Goal: Complete application form: Complete application form

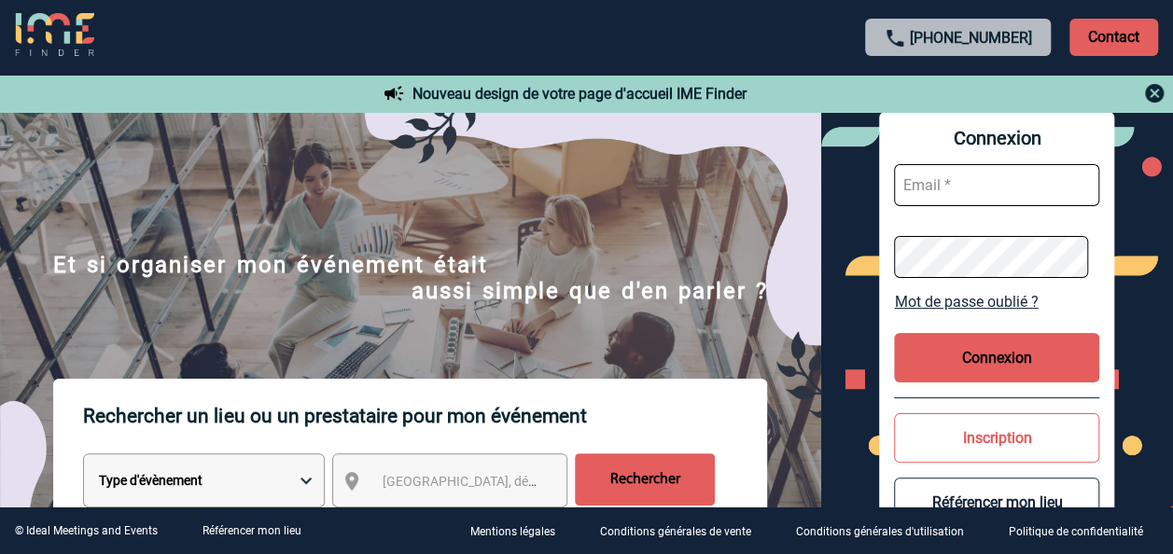
type input "elise.drapier@abeille-assurances.fr"
click at [1039, 347] on button "Connexion" at bounding box center [996, 357] width 205 height 49
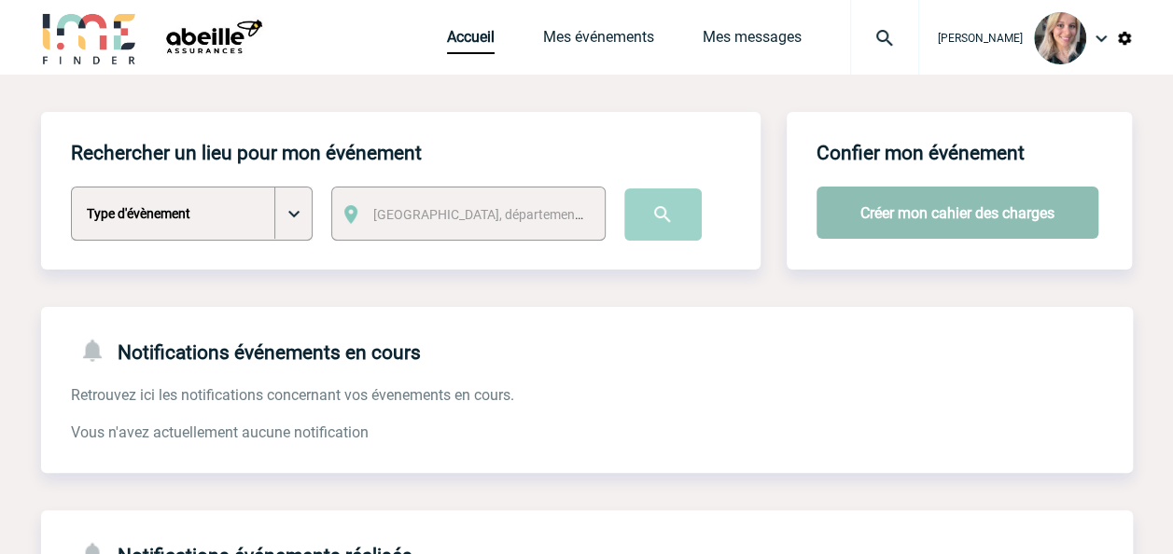
click at [968, 198] on button "Créer mon cahier des charges" at bounding box center [957, 213] width 282 height 52
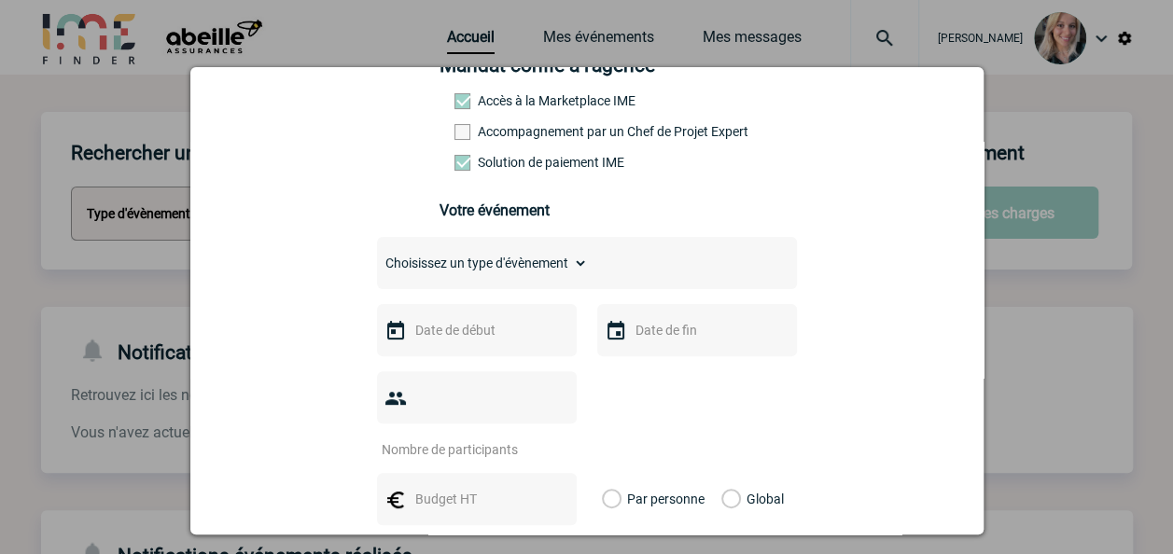
scroll to position [165, 0]
click at [539, 274] on select "Choisissez un type d'évènement Séminaire avec nuitée Séminaire sans nuitée Repa…" at bounding box center [482, 261] width 211 height 26
select select "2"
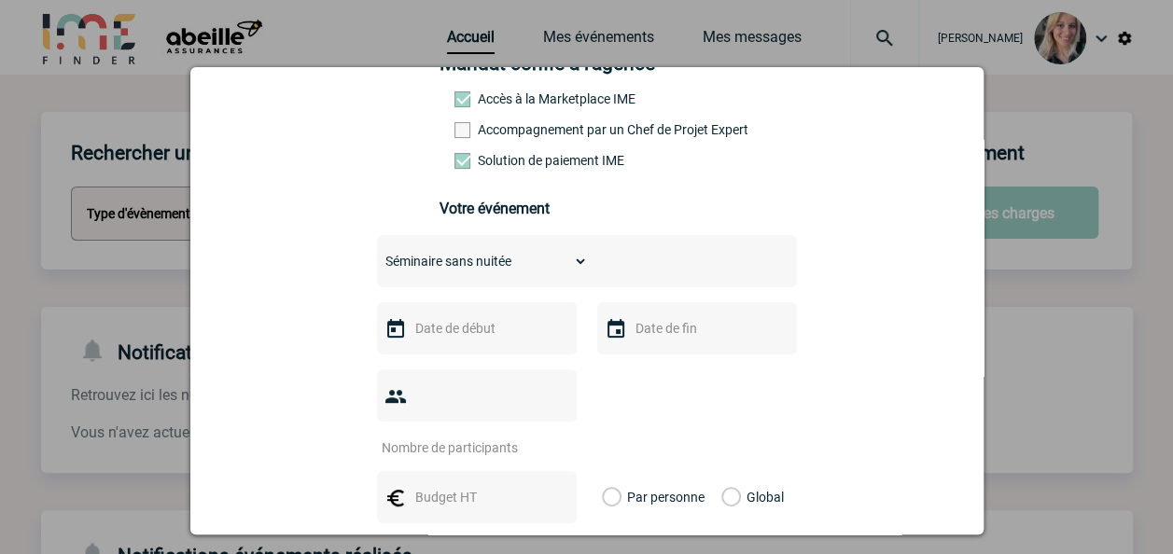
click at [377, 255] on select "Choisissez un type d'évènement Séminaire avec nuitée Séminaire sans nuitée Repa…" at bounding box center [482, 261] width 211 height 26
click at [486, 326] on input "text" at bounding box center [474, 328] width 129 height 24
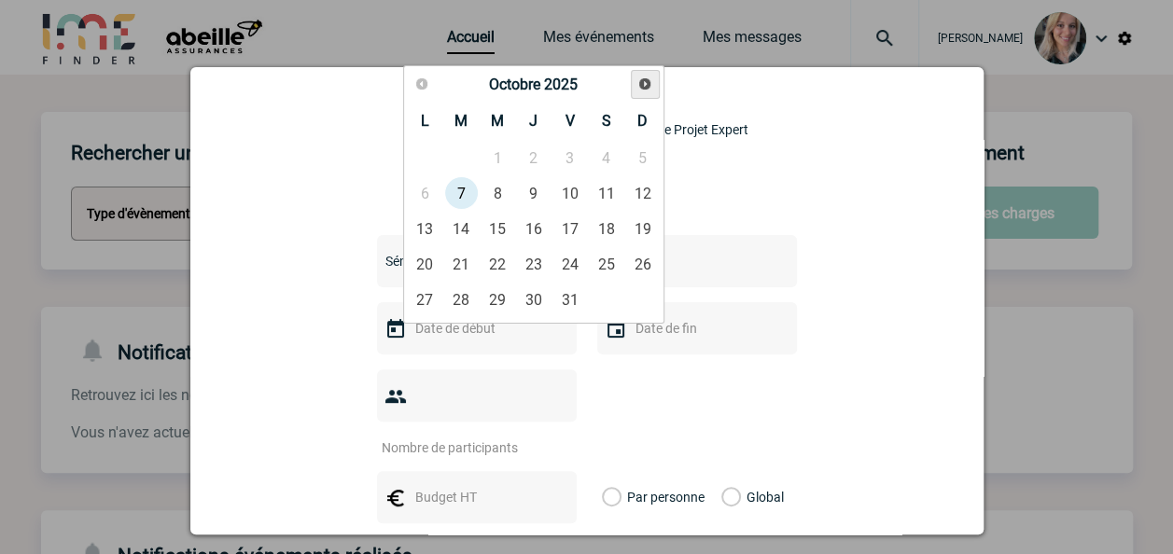
click at [636, 85] on link "Suivant" at bounding box center [645, 84] width 29 height 29
click at [536, 259] on link "20" at bounding box center [533, 264] width 35 height 34
type input "20-11-2025"
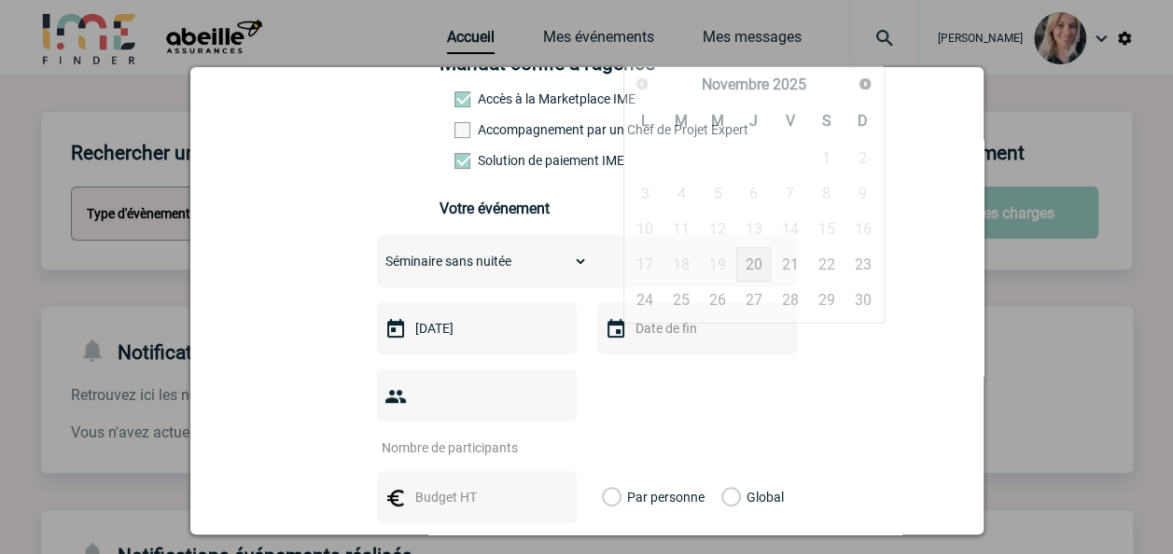
click at [652, 323] on input "text" at bounding box center [695, 328] width 129 height 24
click at [760, 263] on link "20" at bounding box center [753, 264] width 35 height 34
type input "20-11-2025"
click at [479, 436] on input "number" at bounding box center [464, 448] width 175 height 24
type input "21"
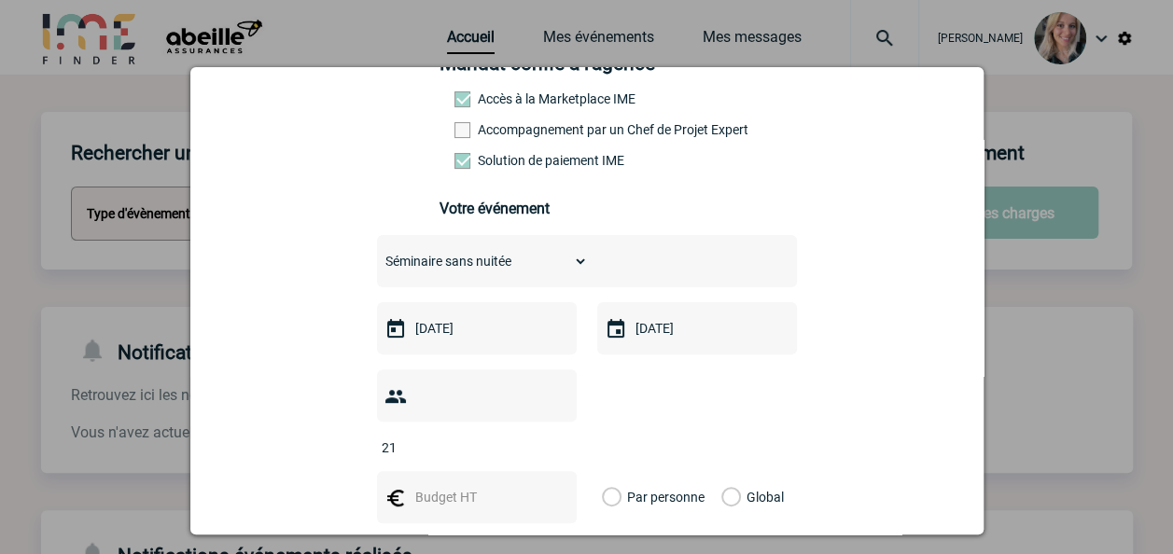
click at [687, 395] on div "21" at bounding box center [587, 412] width 420 height 87
click at [476, 485] on input "text" at bounding box center [474, 497] width 129 height 24
type input "65"
click at [854, 386] on div "Vous nous confiez la gestion de votre projet, nous vous remercions de préciser …" at bounding box center [587, 429] width 746 height 851
click at [475, 471] on div "65" at bounding box center [477, 497] width 200 height 52
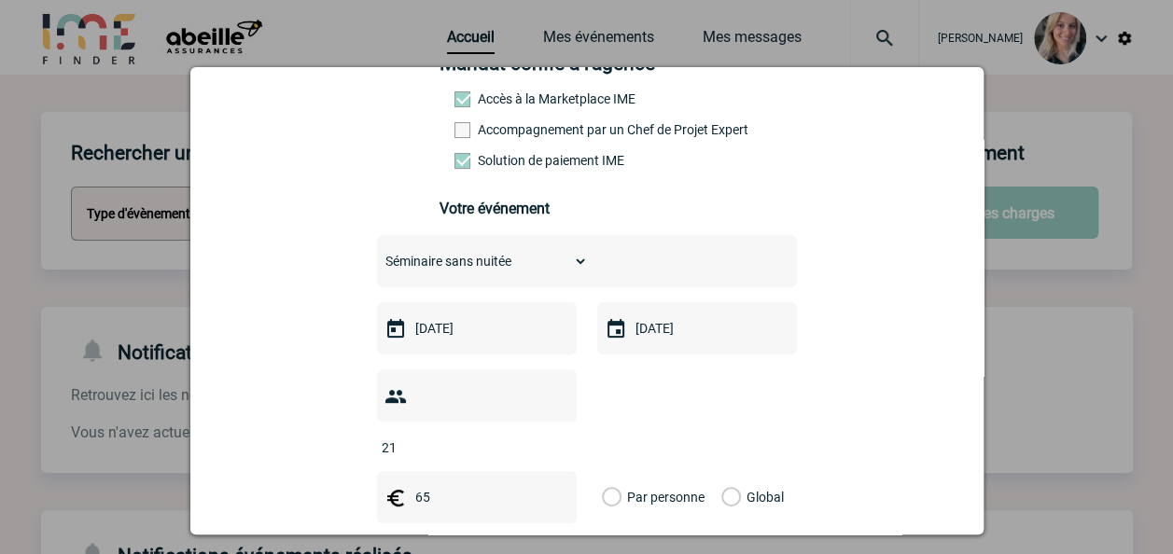
click at [474, 485] on input "65" at bounding box center [474, 497] width 129 height 24
click at [222, 353] on div "Vous nous confiez la gestion de votre projet, nous vous remercions de préciser …" at bounding box center [587, 429] width 746 height 851
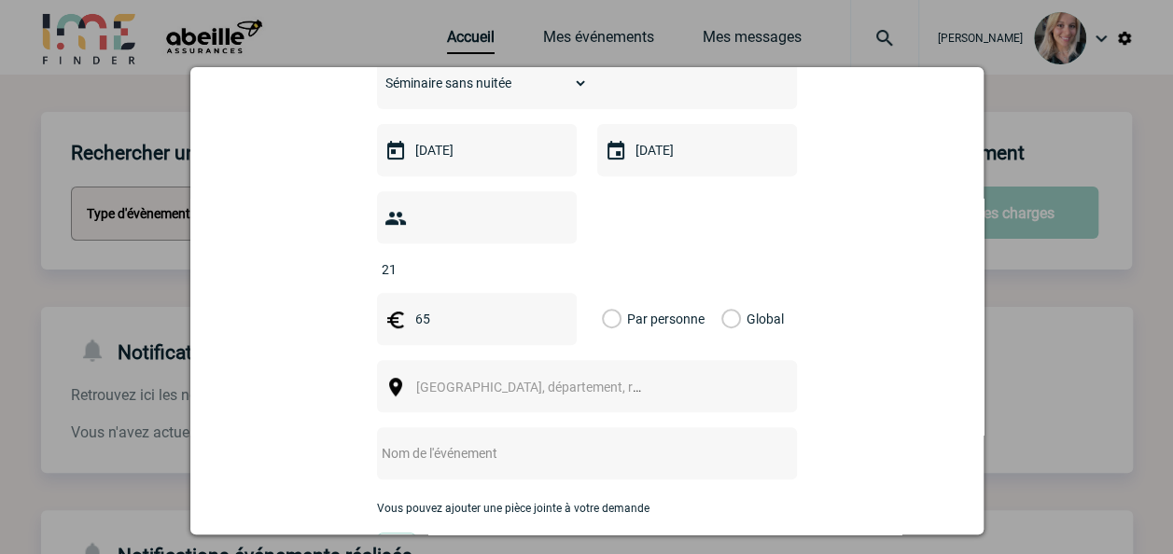
click at [622, 293] on label "Par personne" at bounding box center [612, 319] width 21 height 52
click at [0, 0] on input "Par personne" at bounding box center [0, 0] width 0 height 0
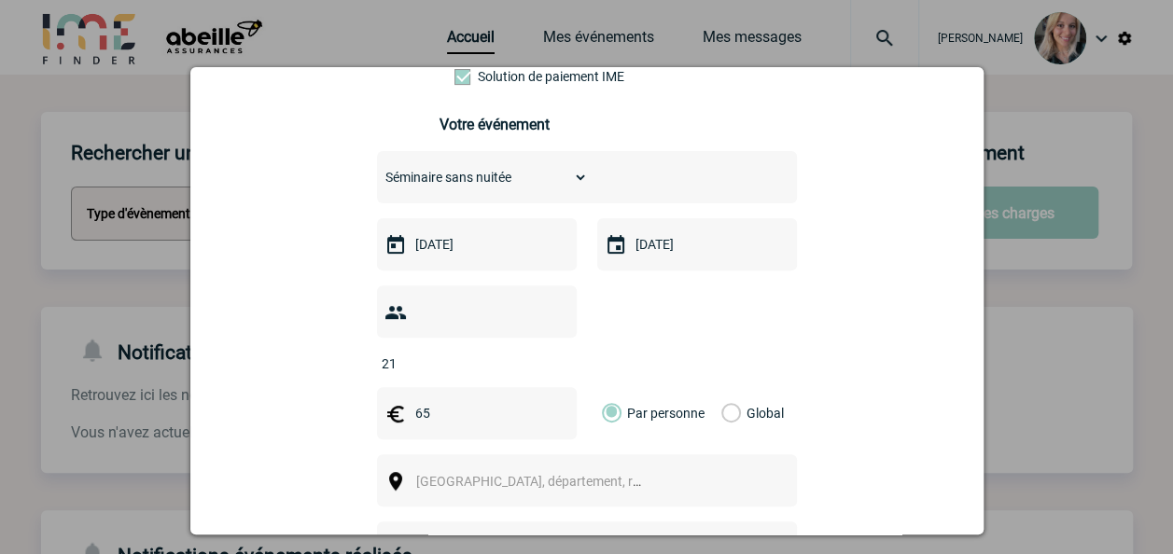
scroll to position [248, 0]
click at [490, 257] on input "20-11-2025" at bounding box center [474, 245] width 129 height 24
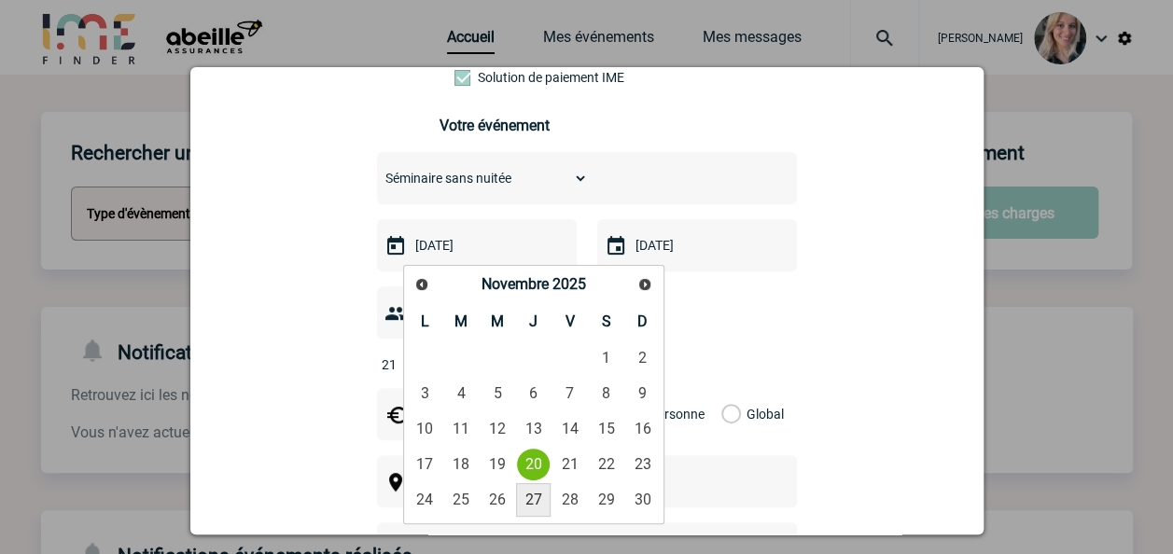
click at [528, 509] on link "27" at bounding box center [533, 500] width 35 height 34
type input "27-11-2025"
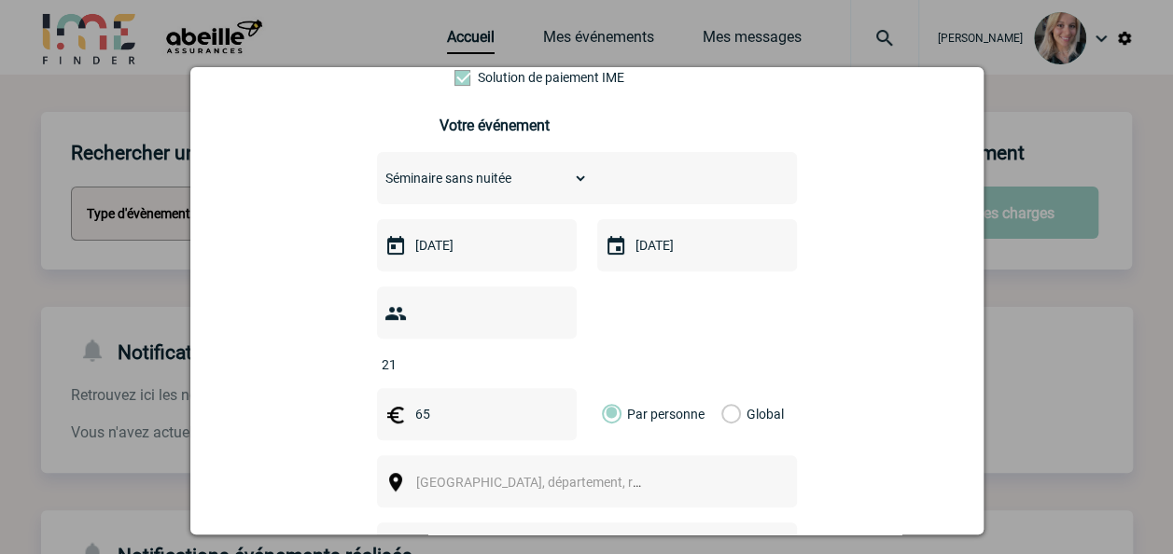
click at [648, 257] on input "27-11-2025" at bounding box center [695, 245] width 129 height 24
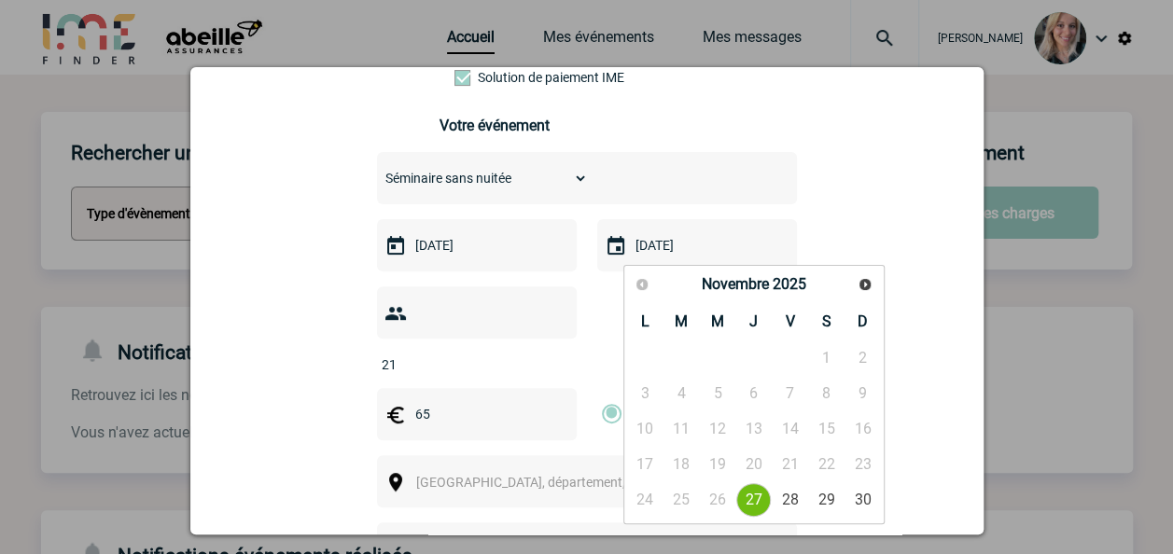
click at [744, 502] on link "27" at bounding box center [753, 500] width 35 height 34
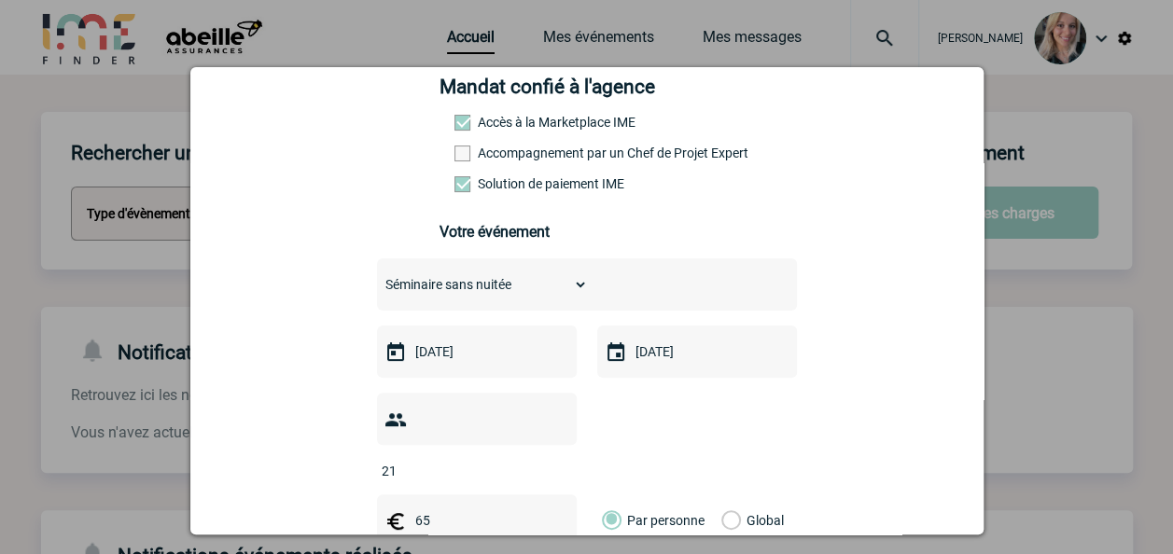
scroll to position [0, 0]
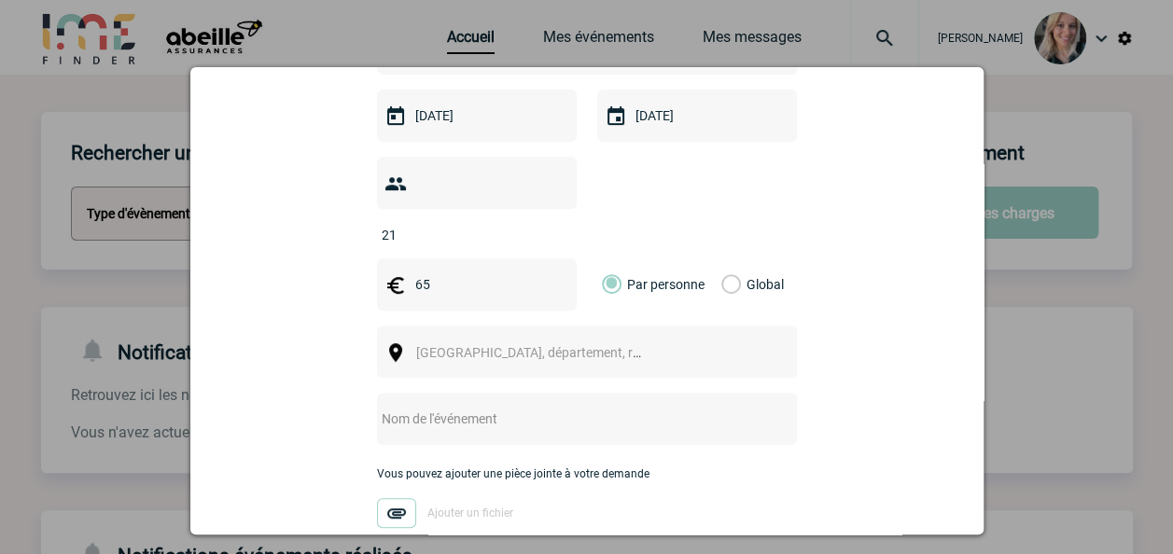
click at [571, 340] on span "Ville, département, région..." at bounding box center [537, 353] width 257 height 26
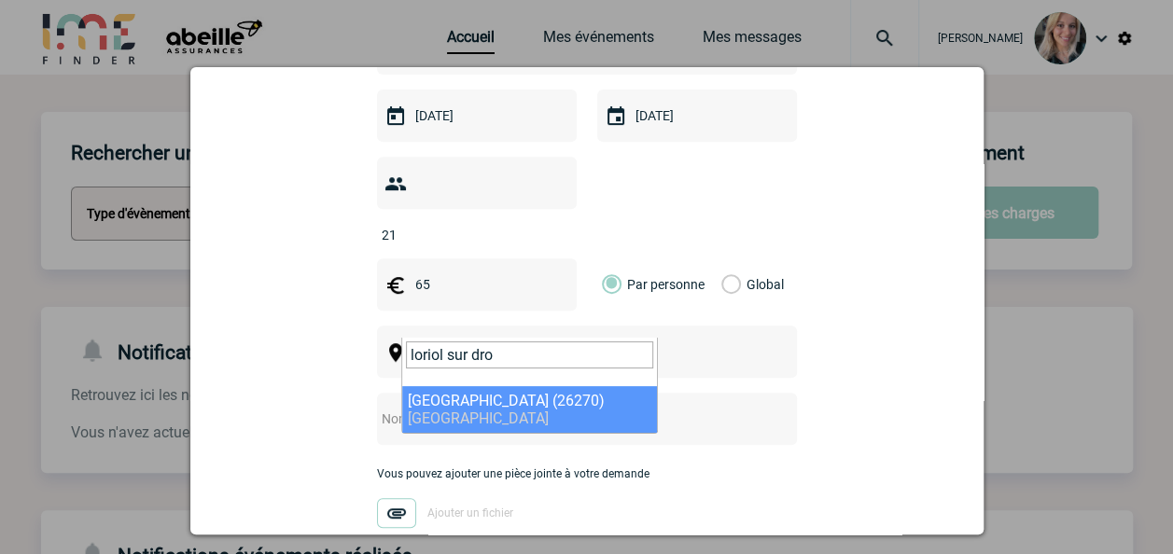
type input "loriol sur dro"
select select "35179"
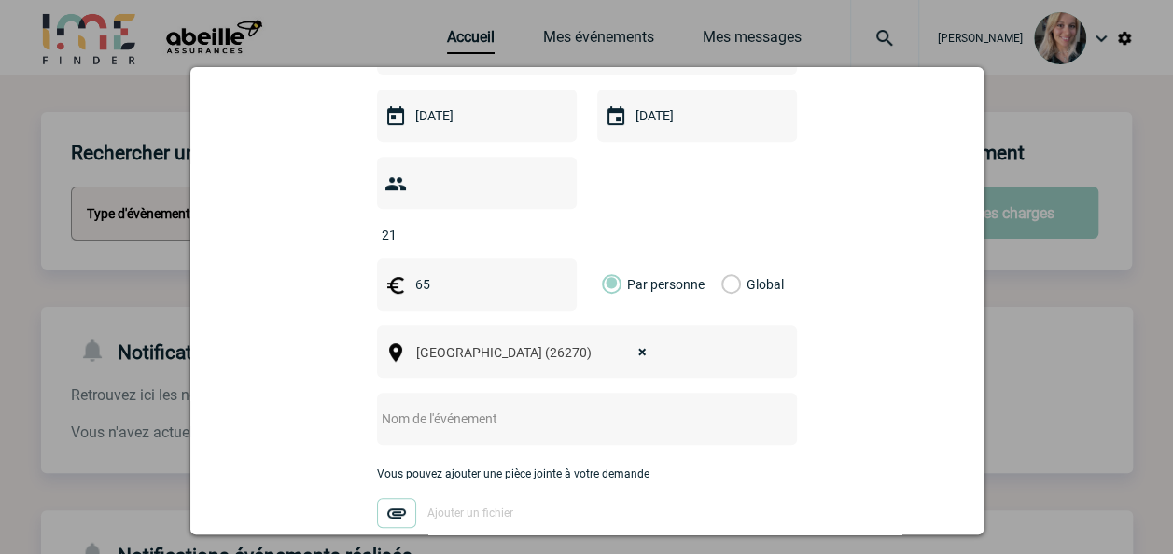
click at [477, 407] on input "text" at bounding box center [562, 419] width 370 height 24
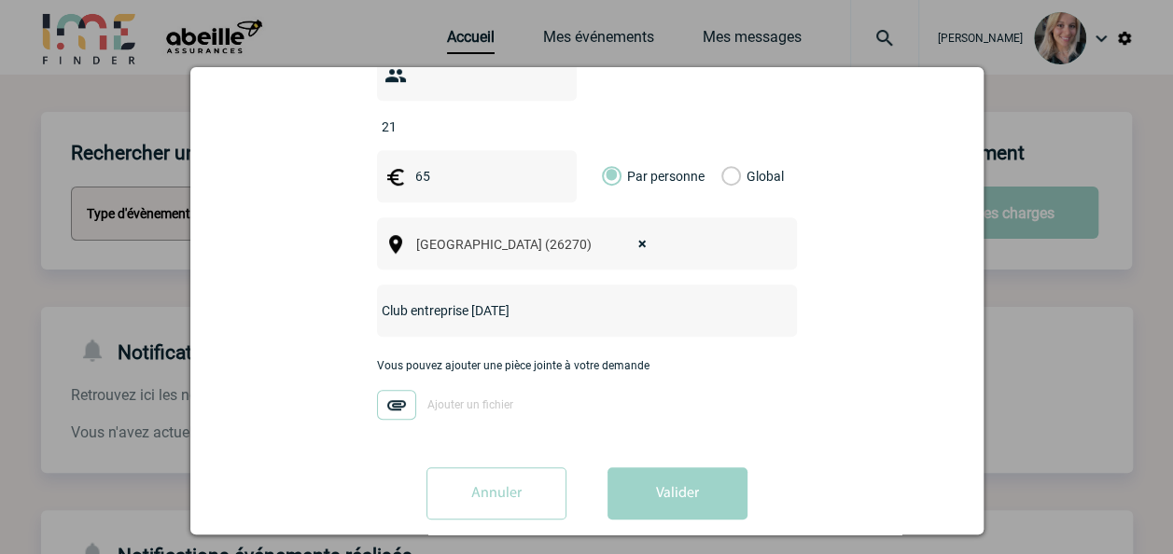
type input "Club entreprise [DATE]"
click at [694, 438] on div "Vous nous confiez la gestion de votre projet, nous vous remercions de préciser …" at bounding box center [587, 108] width 746 height 851
click at [690, 467] on button "Valider" at bounding box center [677, 493] width 140 height 52
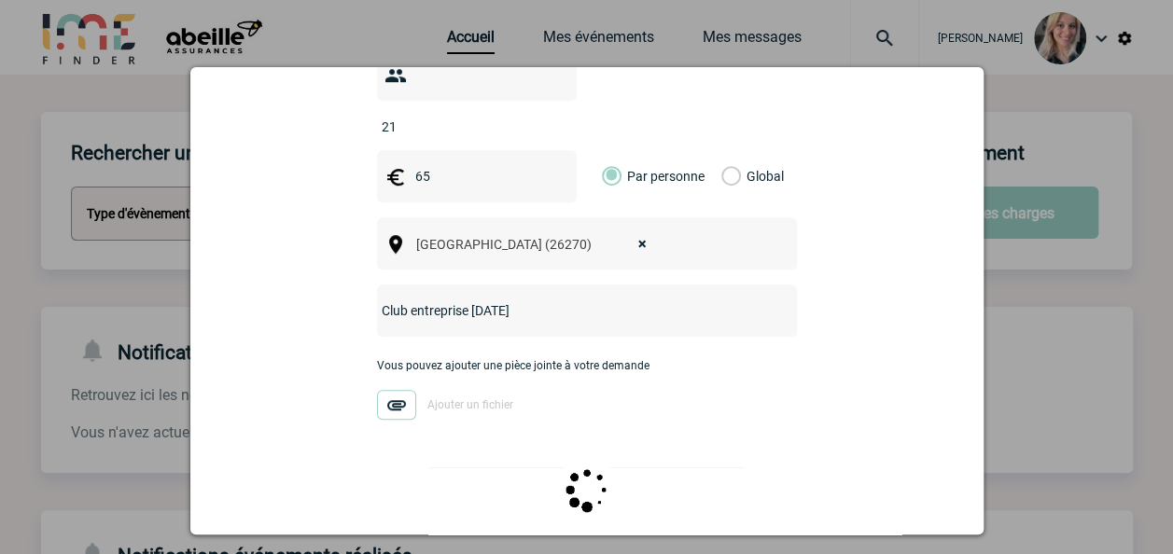
scroll to position [0, 0]
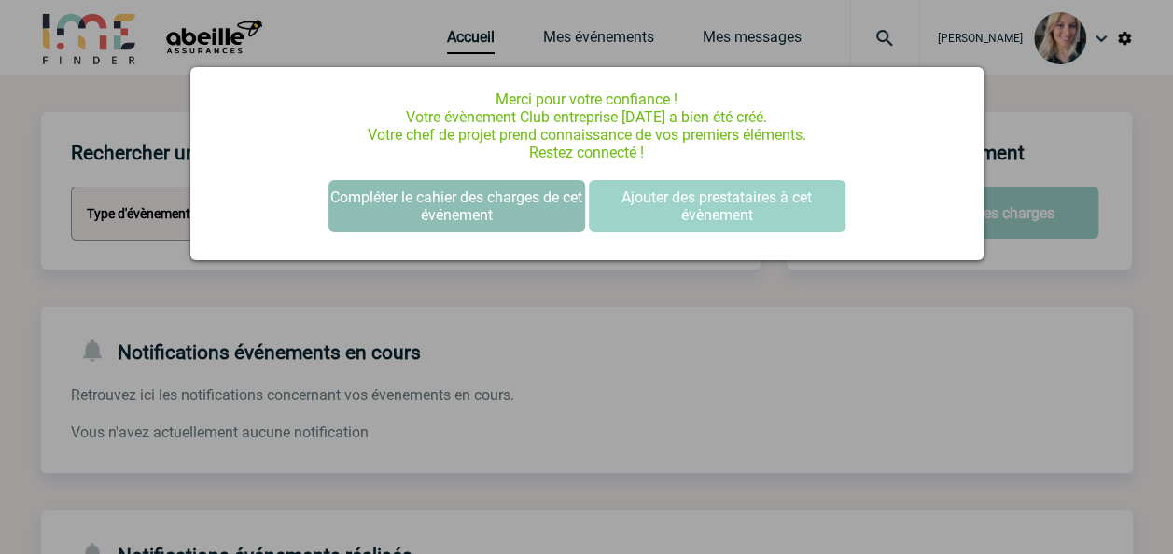
click at [534, 203] on button "Compléter le cahier des charges de cet événement" at bounding box center [456, 206] width 257 height 52
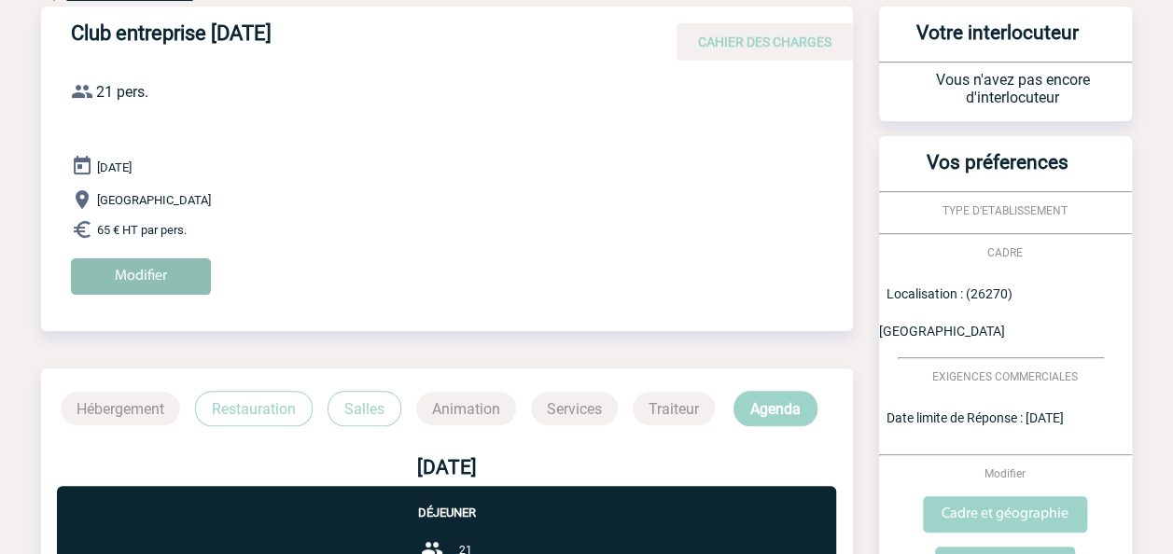
scroll to position [104, 0]
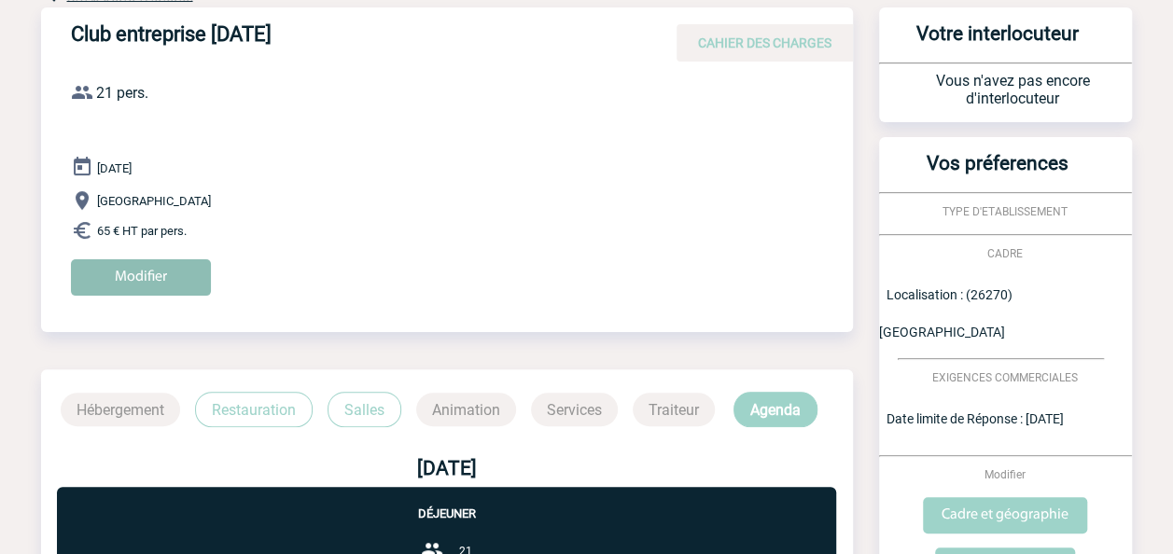
click at [149, 278] on input "Modifier" at bounding box center [141, 277] width 140 height 36
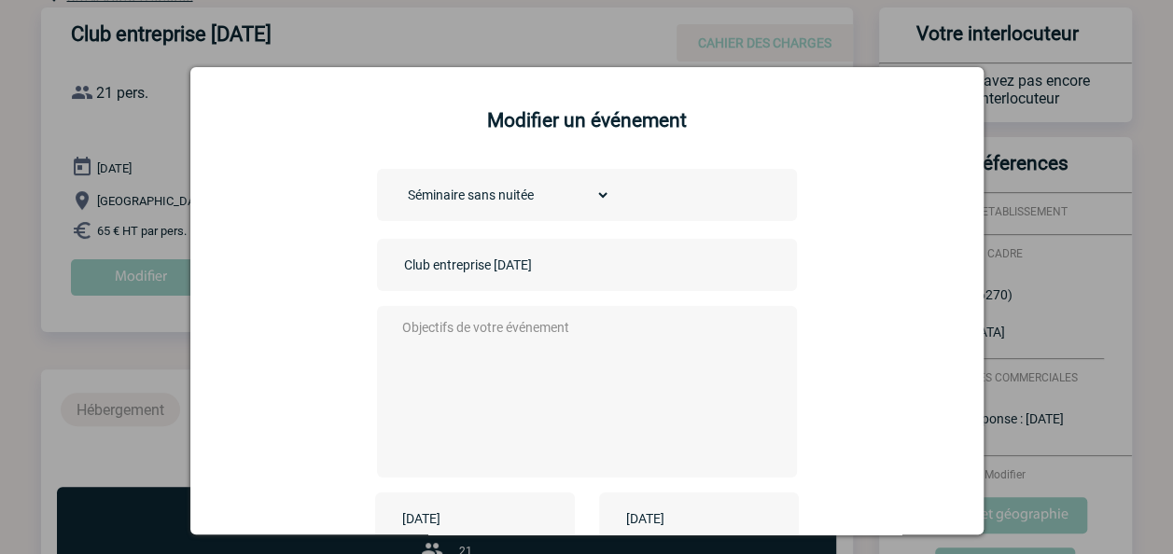
click at [498, 323] on textarea at bounding box center [581, 389] width 368 height 149
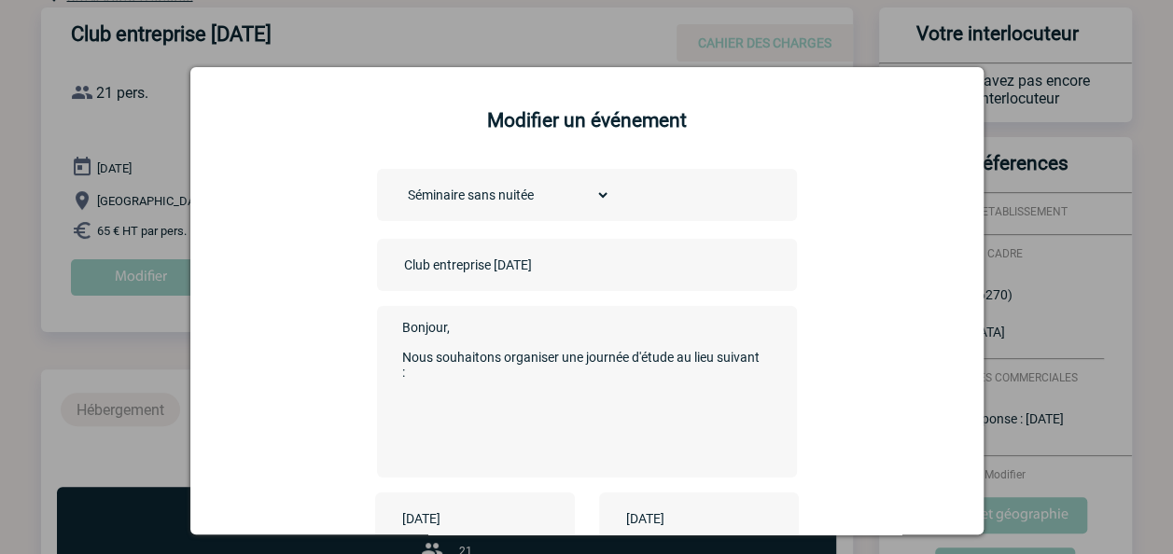
paste textarea "l’Hôtel Les Oliviers 3* à [GEOGRAPHIC_DATA] (26270),"
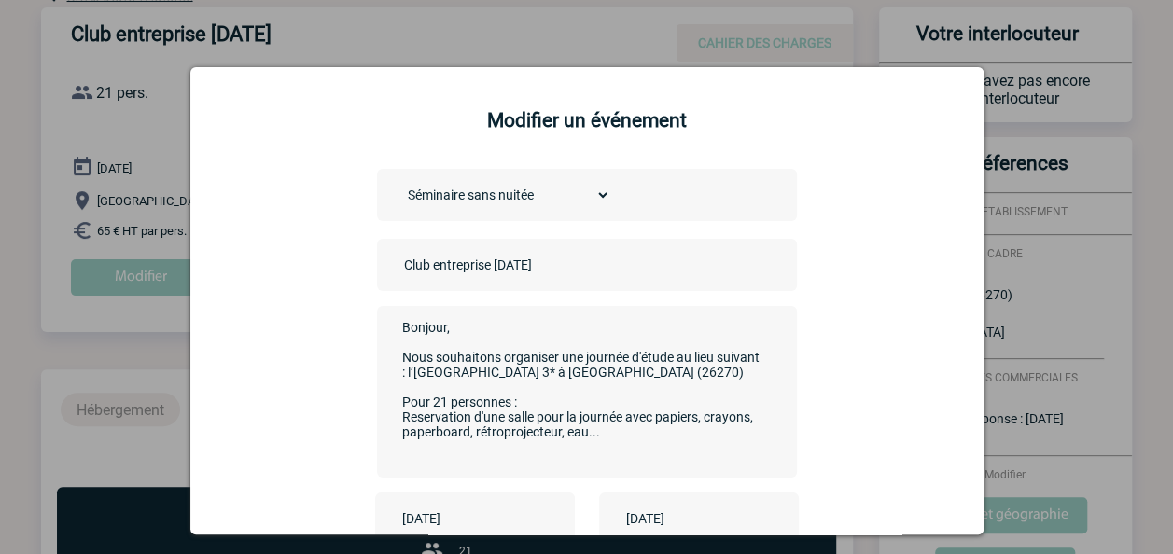
click at [430, 422] on textarea "Bonjour, Nous souhaitons organiser une journée d'étude au lieu suivant : l’[GEO…" at bounding box center [581, 389] width 368 height 149
click at [627, 431] on textarea "Bonjour, Nous souhaitons organiser une journée d'étude au lieu suivant : l’[GEO…" at bounding box center [581, 389] width 368 height 149
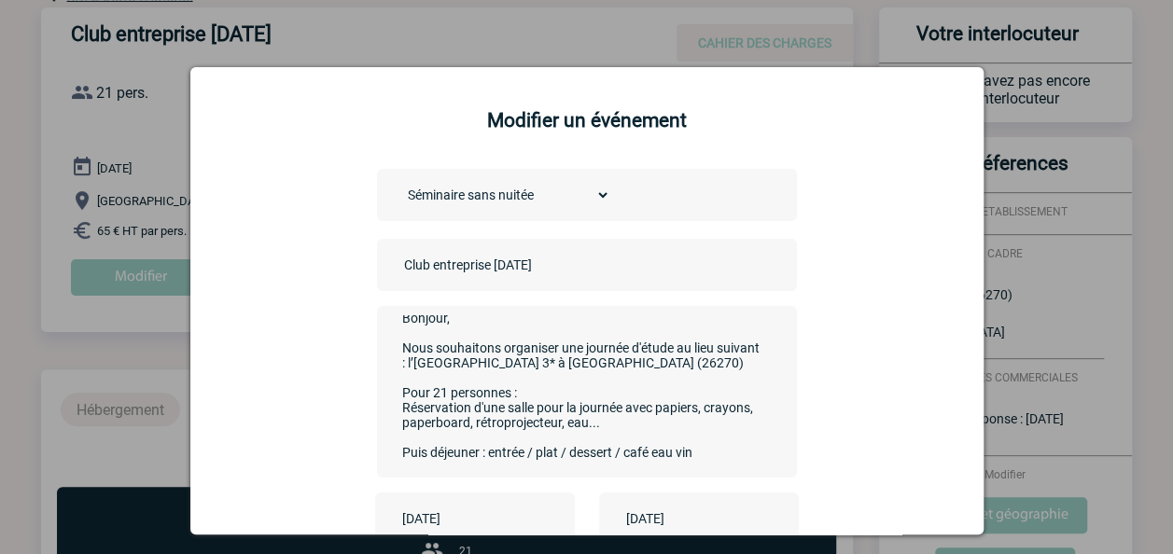
scroll to position [26, 0]
click at [538, 381] on textarea "Bonjour, Nous souhaitons organiser une journée d'étude au lieu suivant : l’[GEO…" at bounding box center [581, 389] width 368 height 149
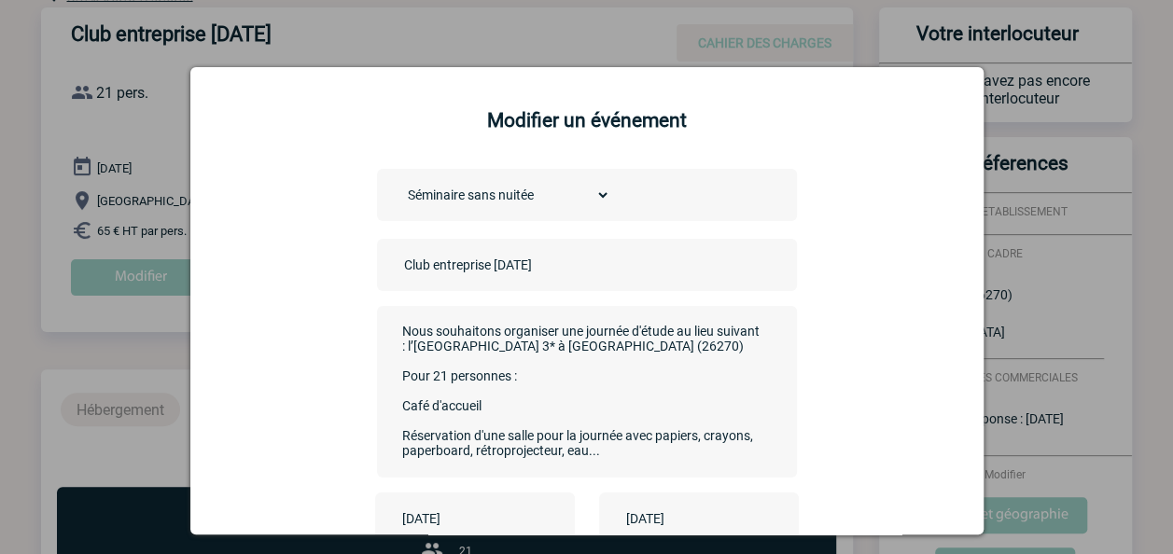
scroll to position [93, 0]
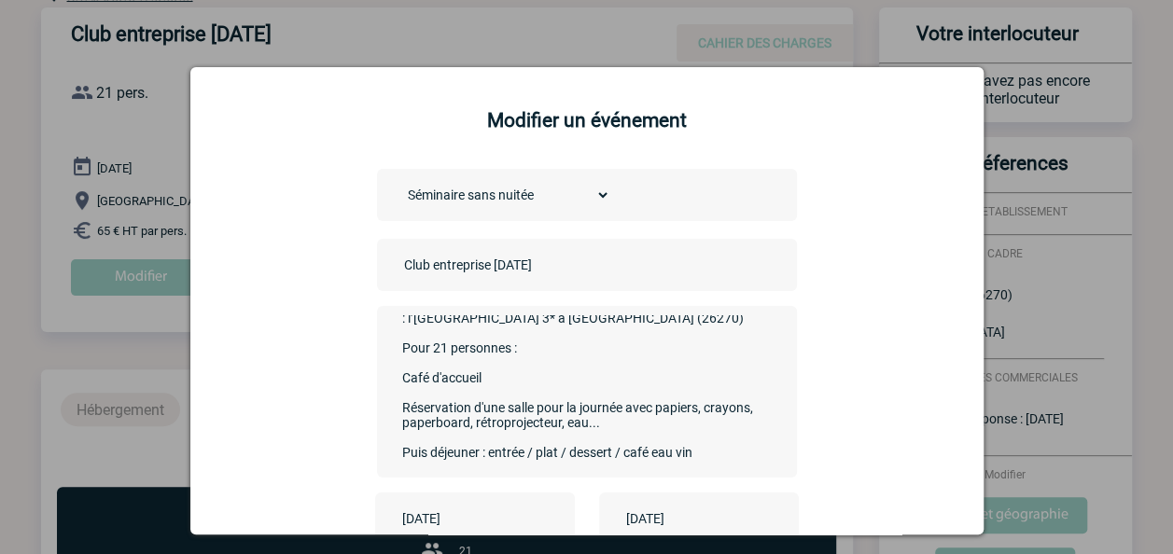
click at [500, 442] on textarea "Bonjour, Nous souhaitons organiser une journée d'étude au lieu suivant : l’[GEO…" at bounding box center [581, 389] width 368 height 149
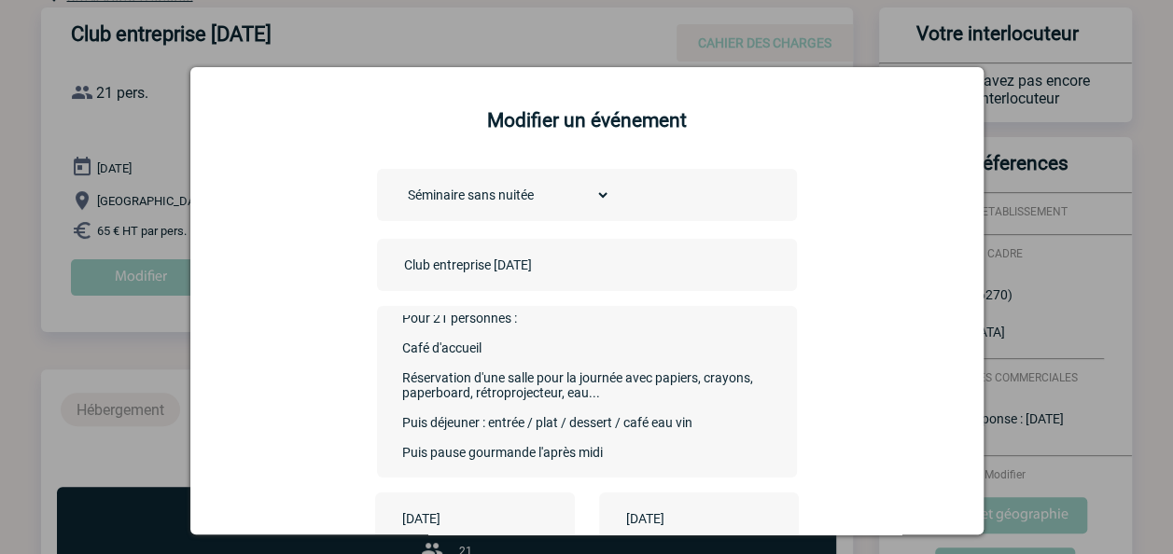
scroll to position [119, 0]
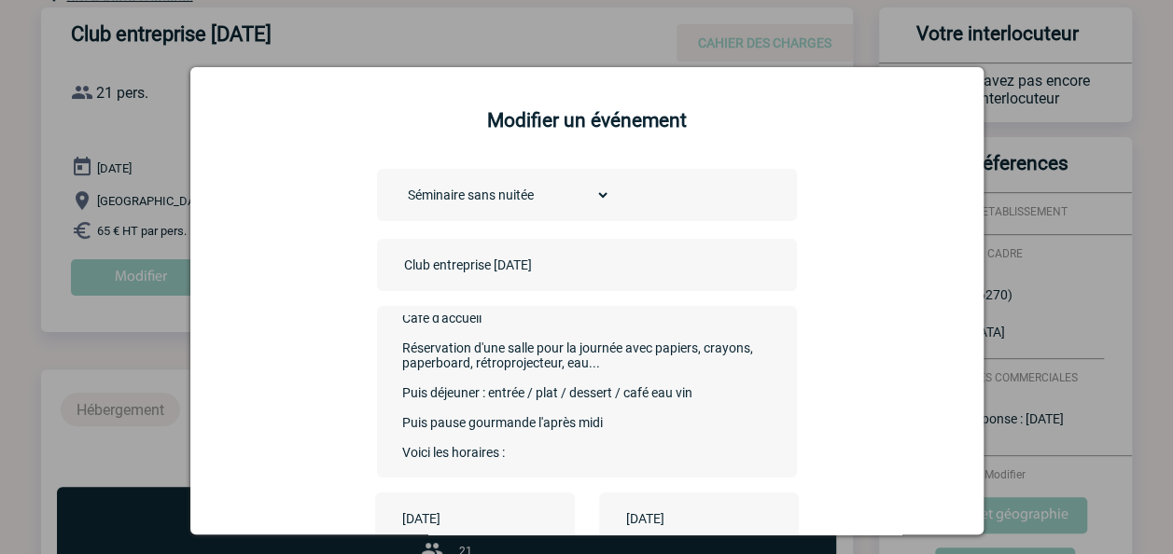
paste textarea "• 9h30 : Intervention de [PERSON_NAME] sur le risque électrique, présentation e…"
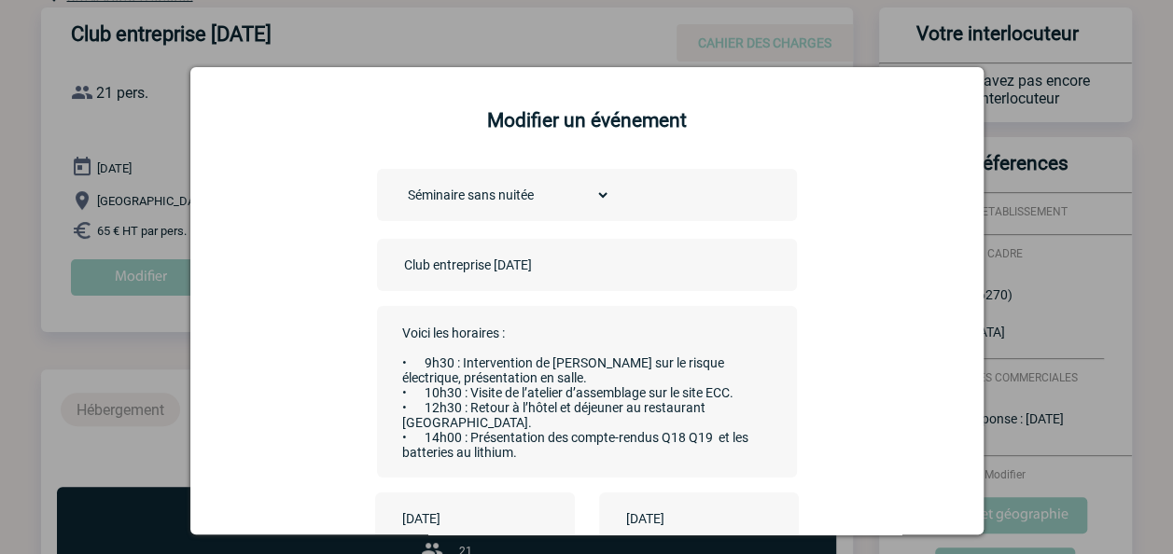
scroll to position [246, 0]
click at [450, 361] on textarea "Bonjour, Nous souhaitons organiser une journée d'étude au lieu suivant : l’[GEO…" at bounding box center [581, 389] width 368 height 149
drag, startPoint x: 528, startPoint y: 377, endPoint x: 460, endPoint y: 359, distance: 70.4
click at [460, 359] on textarea "Bonjour, Nous souhaitons organiser une journée d'étude au lieu suivant : l’[GEO…" at bounding box center [581, 389] width 368 height 149
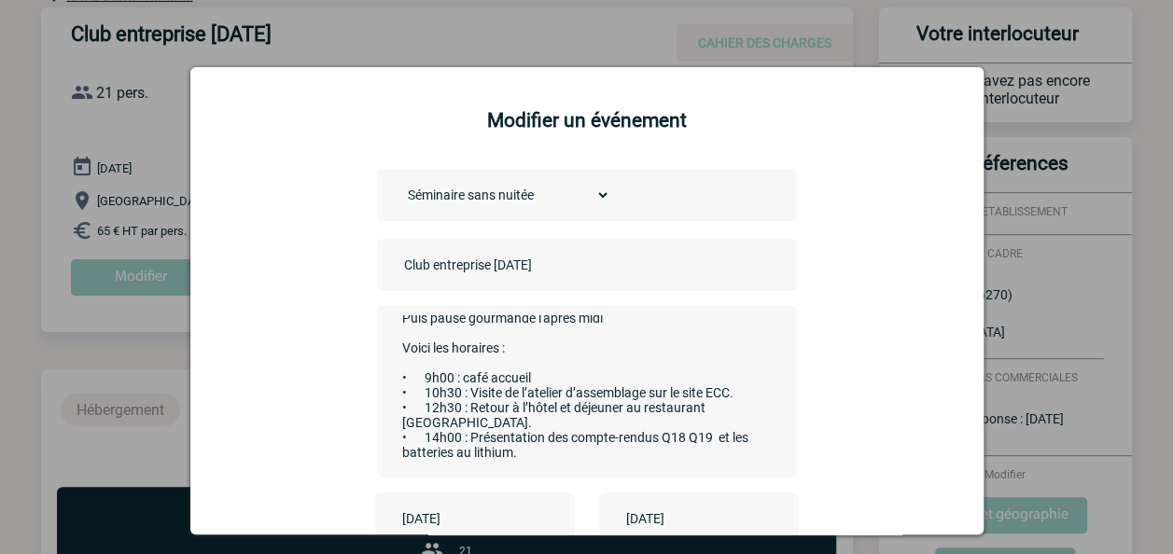
click at [441, 363] on textarea "Bonjour, Nous souhaitons organiser une journée d'étude au lieu suivant : l’[GEO…" at bounding box center [581, 389] width 368 height 149
drag, startPoint x: 734, startPoint y: 371, endPoint x: 406, endPoint y: 375, distance: 328.4
click at [406, 375] on textarea "Bonjour, Nous souhaitons organiser une journée d'étude au lieu suivant : l’[GEO…" at bounding box center [581, 389] width 368 height 149
click at [436, 377] on textarea "Bonjour, Nous souhaitons organiser une journée d'étude au lieu suivant : l’[GEO…" at bounding box center [581, 389] width 368 height 149
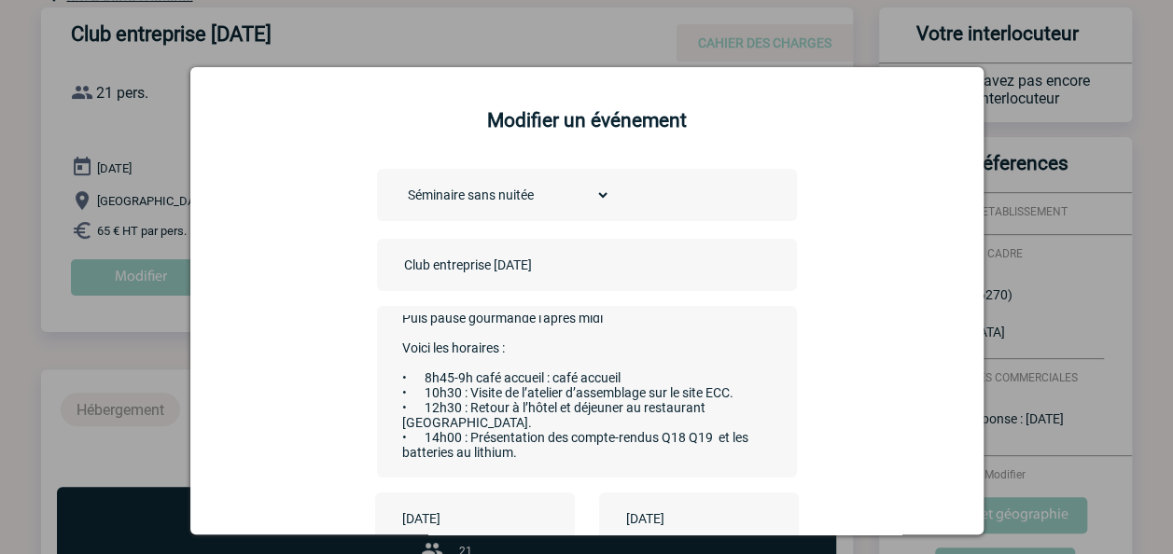
click at [436, 377] on textarea "Bonjour, Nous souhaitons organiser une journée d'étude au lieu suivant : l’[GEO…" at bounding box center [581, 389] width 368 height 149
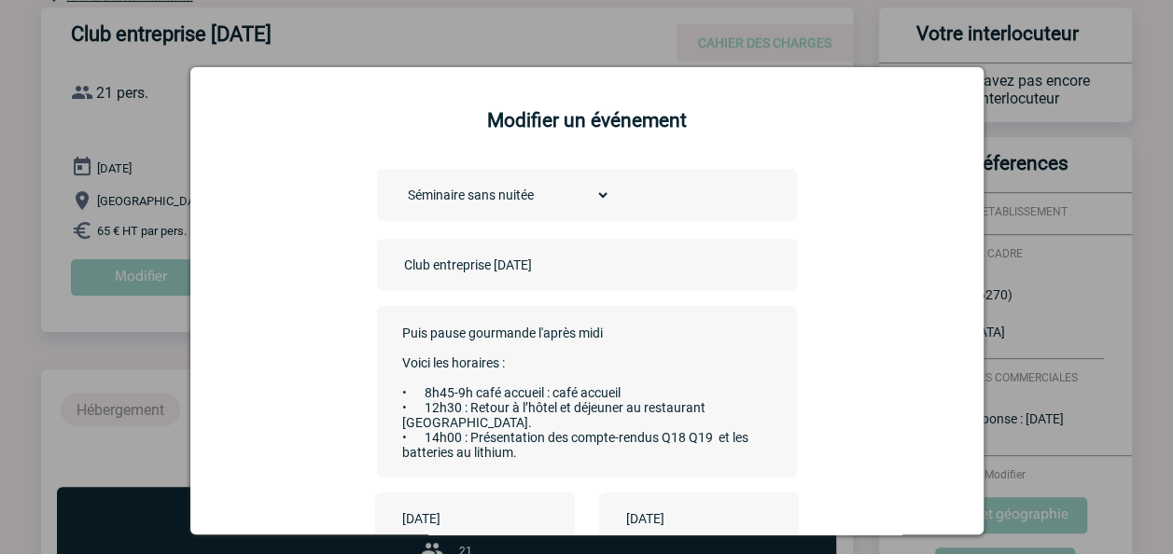
drag, startPoint x: 455, startPoint y: 375, endPoint x: 424, endPoint y: 374, distance: 31.7
click at [424, 374] on textarea "Bonjour, Nous souhaitons organiser une journée d'étude au lieu suivant : l’[GEO…" at bounding box center [581, 389] width 368 height 149
drag, startPoint x: 494, startPoint y: 387, endPoint x: 466, endPoint y: 380, distance: 29.0
click at [466, 380] on textarea "Bonjour, Nous souhaitons organiser une journée d'étude au lieu suivant : l’[GEO…" at bounding box center [581, 389] width 368 height 149
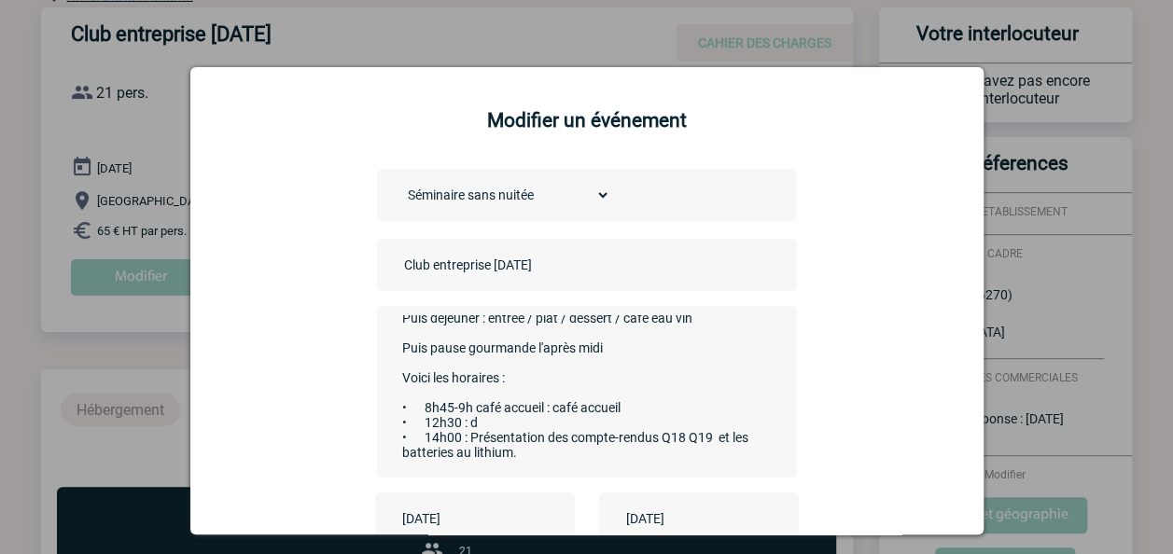
scroll to position [233, 0]
drag, startPoint x: 545, startPoint y: 422, endPoint x: 467, endPoint y: 405, distance: 79.2
click at [467, 405] on textarea "Bonjour, Nous souhaitons organiser une journée d'étude au lieu suivant : l’[GEO…" at bounding box center [581, 389] width 368 height 149
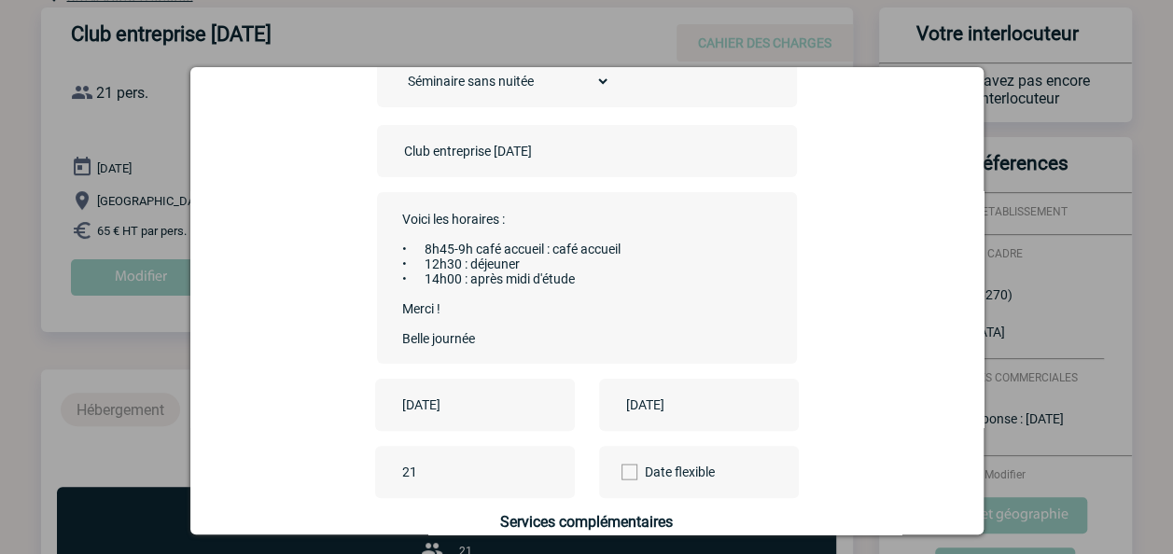
scroll to position [302, 0]
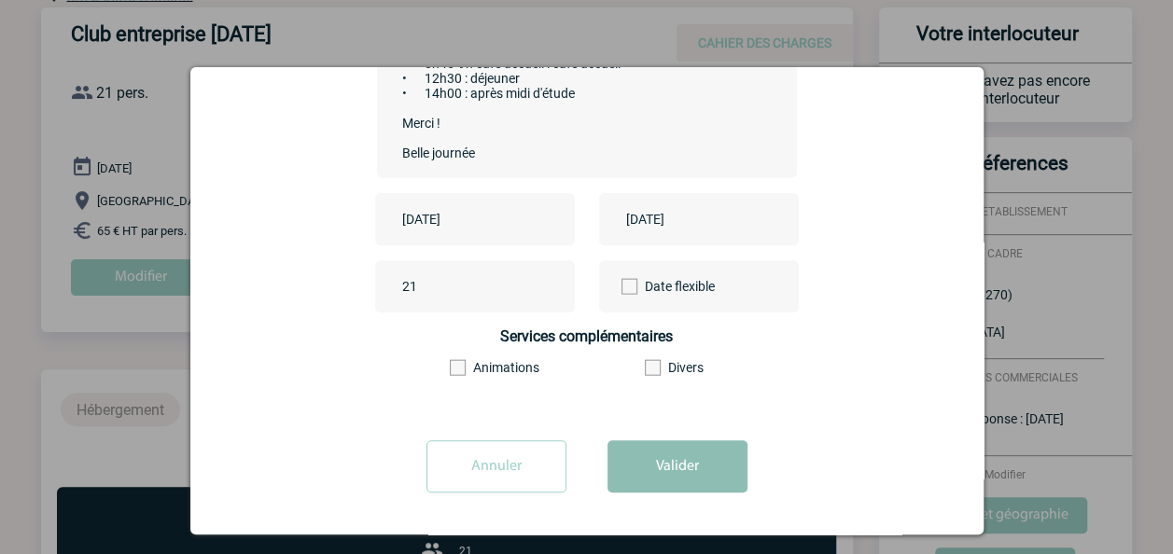
type textarea "Bonjour, Nous souhaitons organiser une journée d'étude au lieu suivant : l’[GEO…"
click at [664, 477] on button "Valider" at bounding box center [677, 466] width 140 height 52
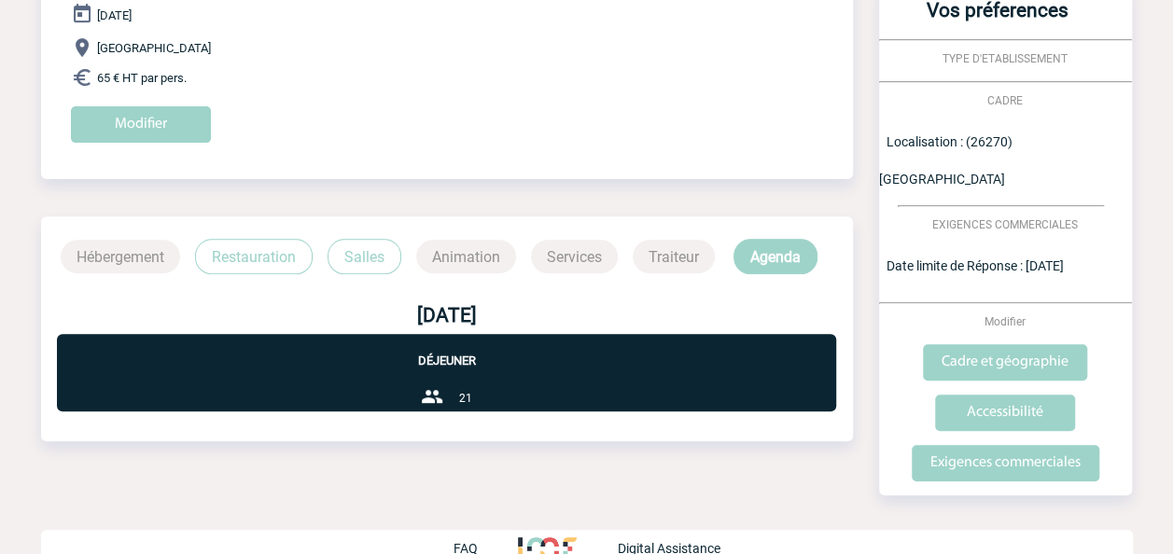
scroll to position [0, 0]
